Goal: Complete application form

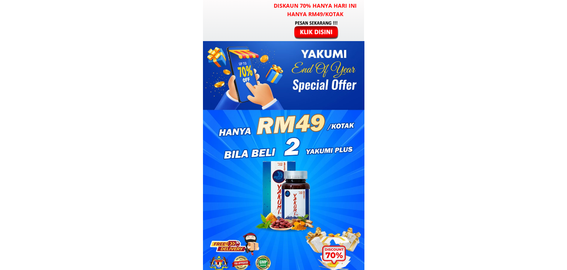
type input "Shun oyo"
type input "138455044"
type input "[STREET_ADDRESS]"
type input "Shun oyo"
type input "138455044"
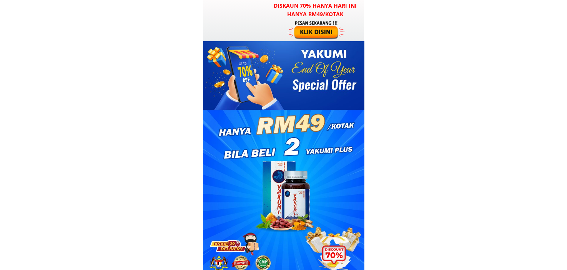
type input "[STREET_ADDRESS]"
